Goal: Task Accomplishment & Management: Use online tool/utility

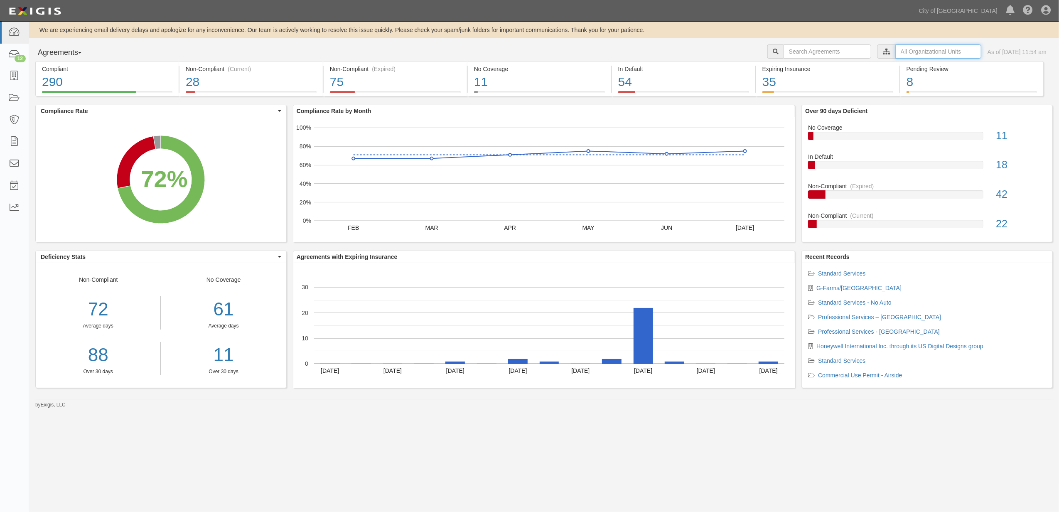
click at [926, 51] on input "text" at bounding box center [939, 51] width 86 height 14
click at [797, 64] on label "City of Phoenix, Aviation Department" at bounding box center [866, 66] width 145 height 8
click at [795, 85] on input "Contracts & Services" at bounding box center [795, 82] width 5 height 5
checkbox input "true"
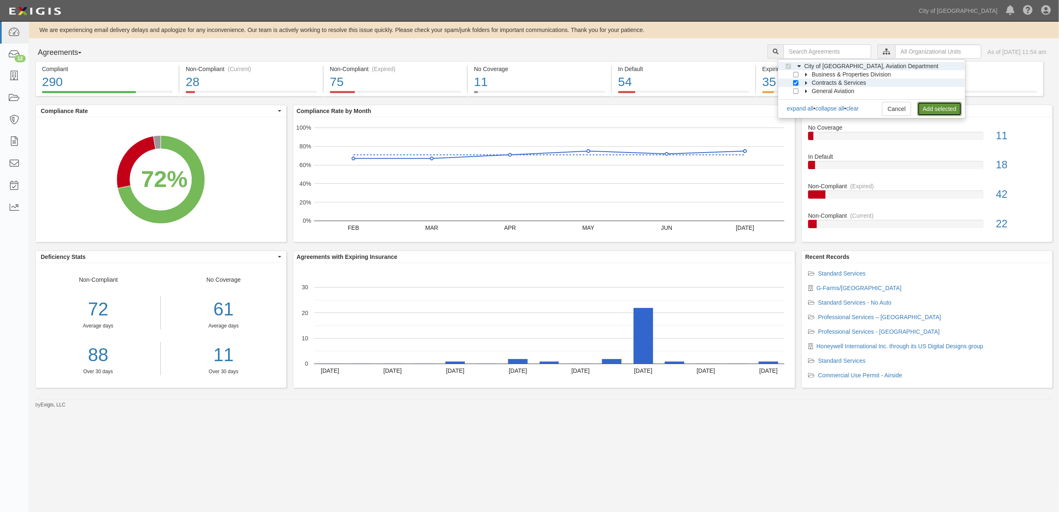
click at [938, 110] on link "Add selected" at bounding box center [940, 109] width 44 height 14
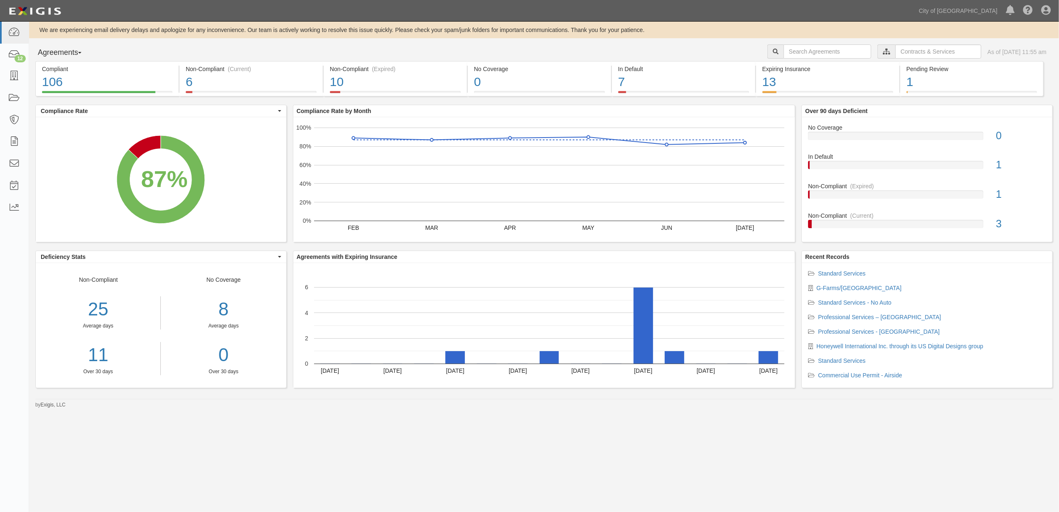
click at [864, 465] on div "We are experiencing email delivery delays and apologize for any inconvenience. …" at bounding box center [529, 252] width 1059 height 461
click at [936, 88] on div "1" at bounding box center [972, 82] width 130 height 18
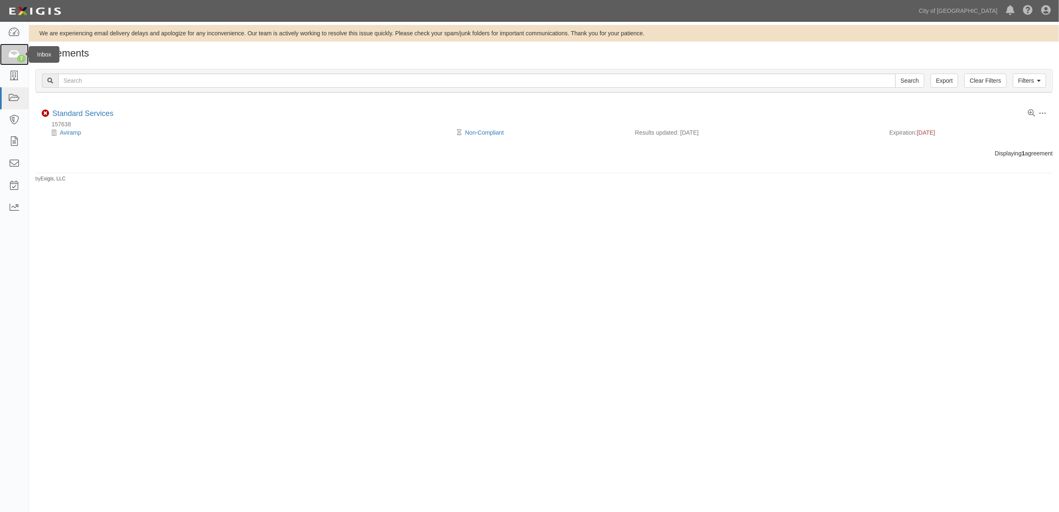
click at [12, 45] on link "7" at bounding box center [14, 55] width 29 height 22
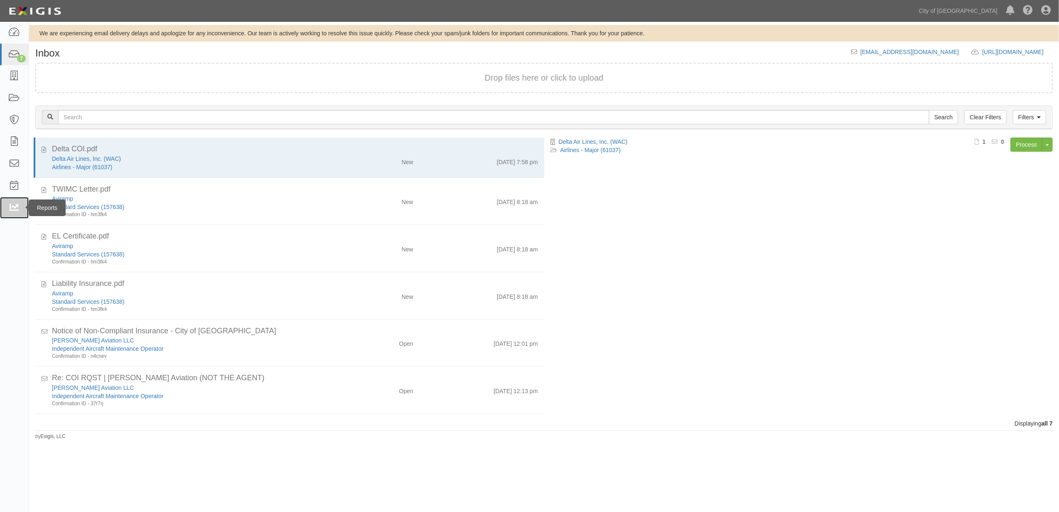
click at [16, 208] on icon at bounding box center [14, 208] width 12 height 10
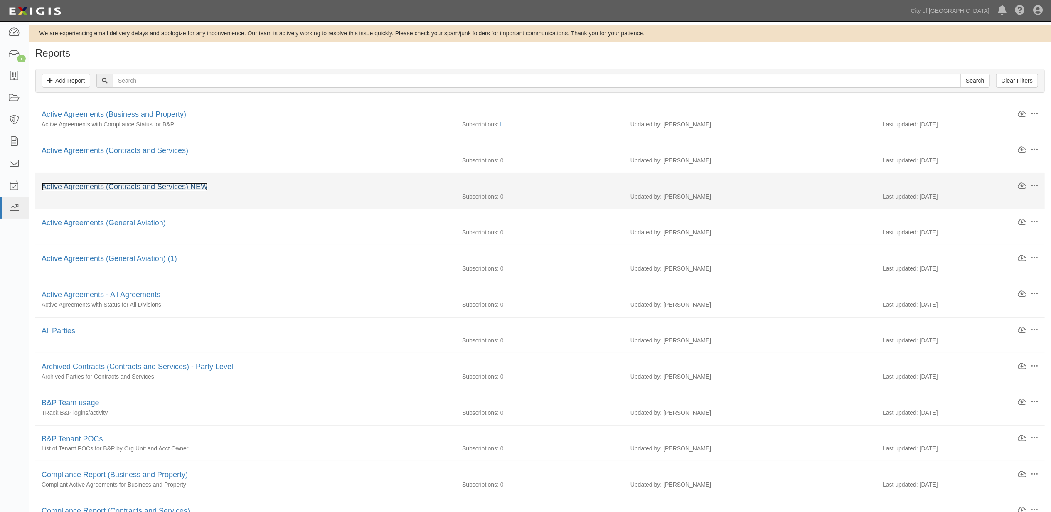
click at [190, 188] on link "Active Agreements (Contracts and Services) NEW" at bounding box center [125, 186] width 166 height 8
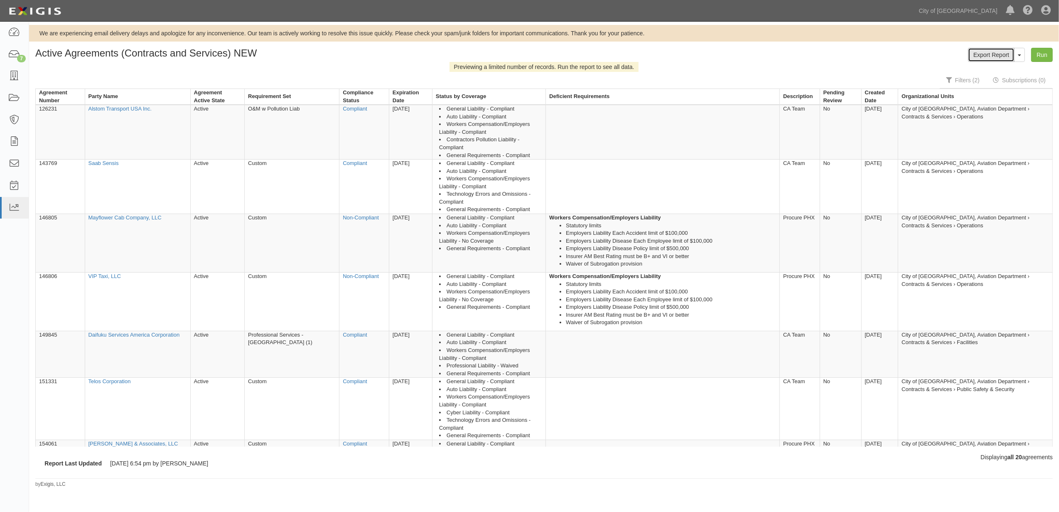
click at [987, 59] on link "Export Report" at bounding box center [991, 55] width 47 height 14
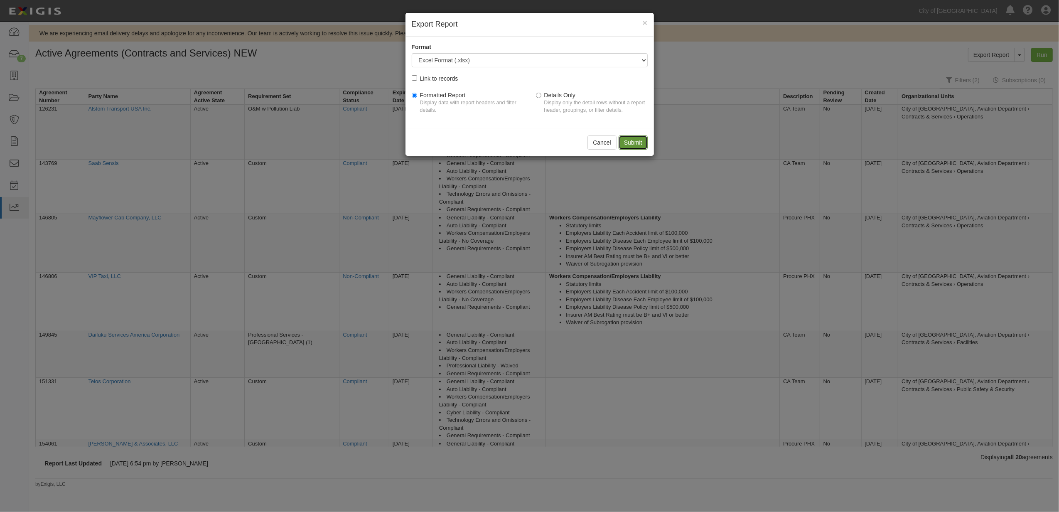
click at [640, 140] on input "Submit" at bounding box center [633, 142] width 29 height 14
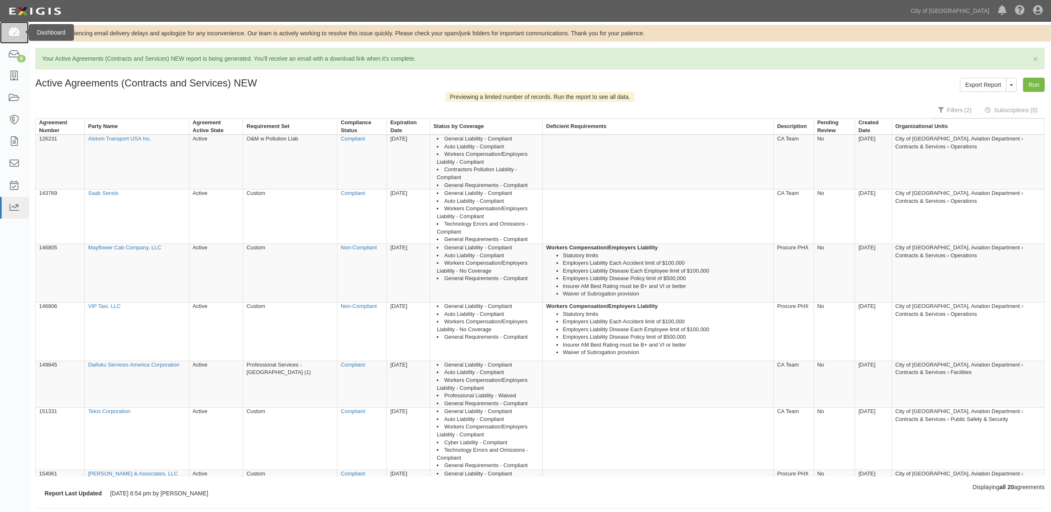
click at [8, 42] on link at bounding box center [14, 33] width 29 height 22
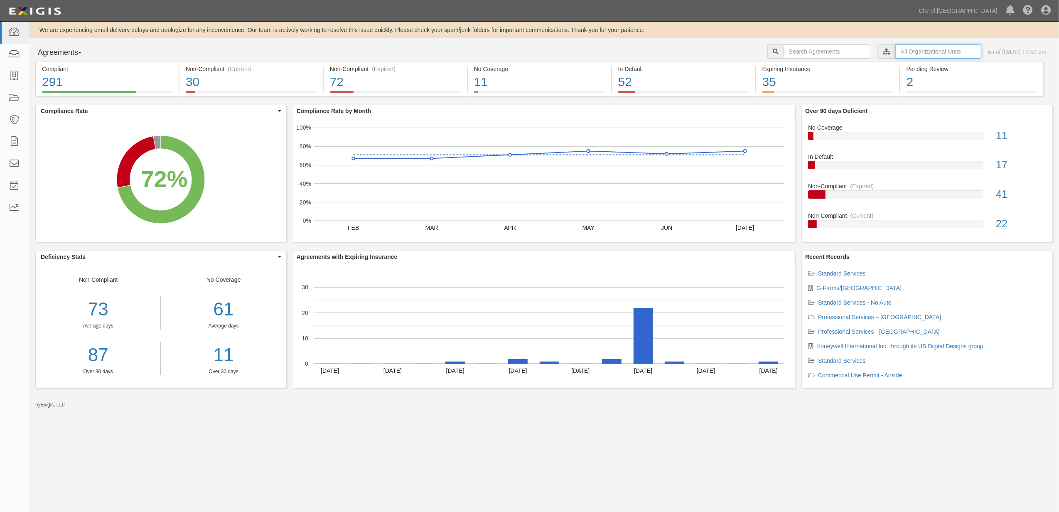
click at [911, 56] on input "text" at bounding box center [939, 51] width 86 height 14
click at [799, 66] on icon at bounding box center [800, 67] width 6 height 4
click at [795, 83] on input "Contracts & Services" at bounding box center [795, 82] width 5 height 5
checkbox input "true"
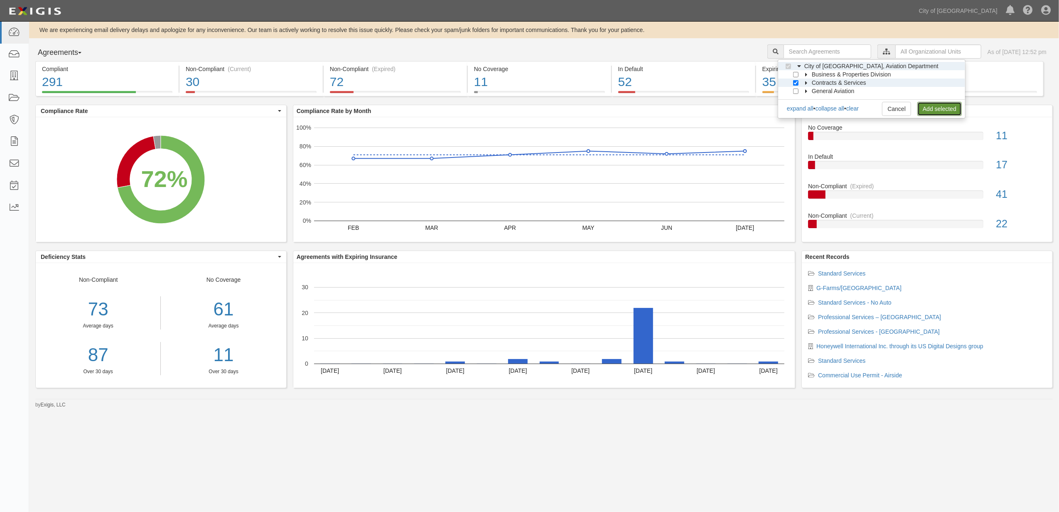
click at [930, 108] on link "Add selected" at bounding box center [940, 109] width 44 height 14
